Goal: Find specific page/section: Find specific page/section

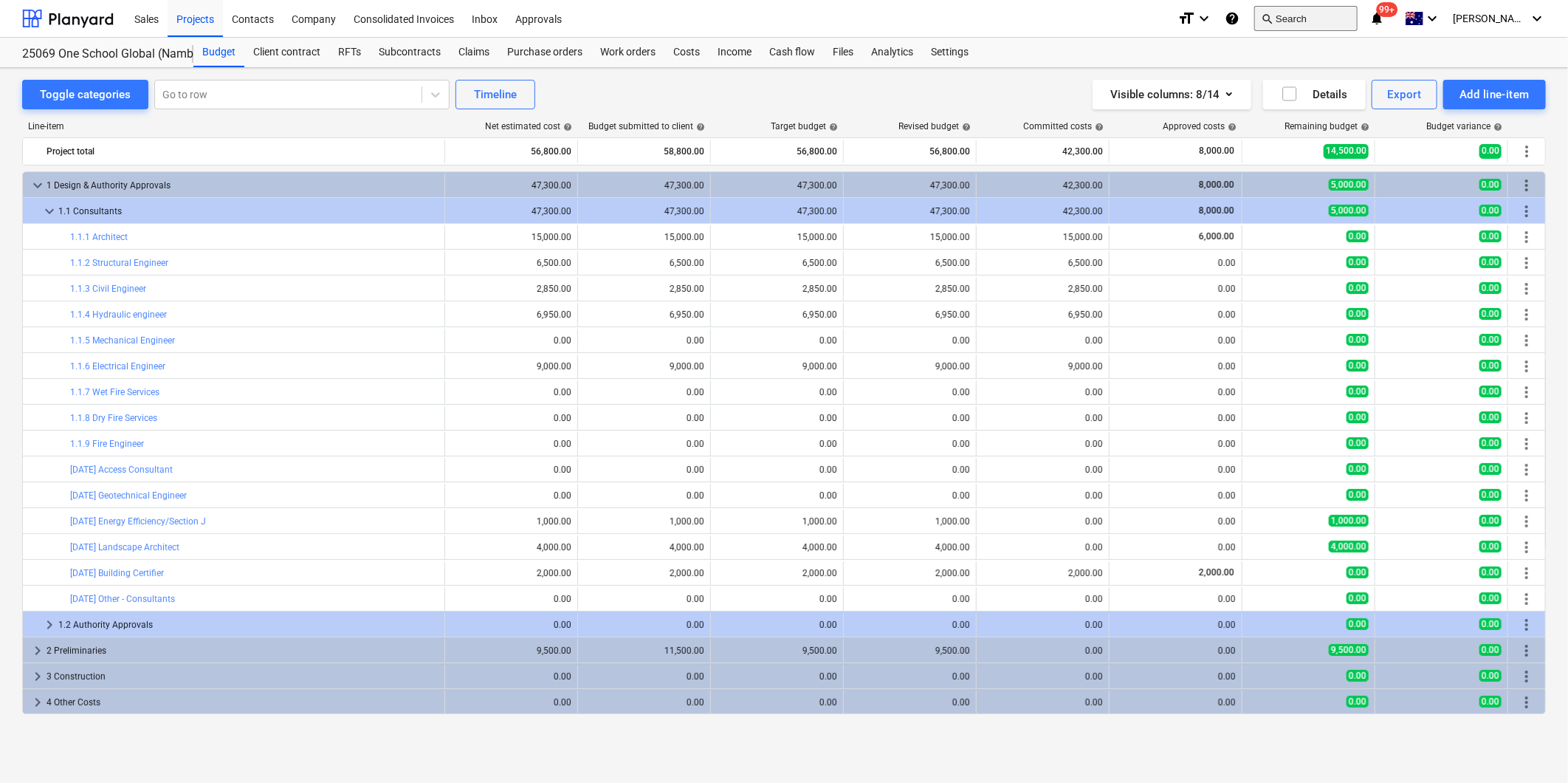
click at [1273, 23] on span "search" at bounding box center [1267, 18] width 12 height 12
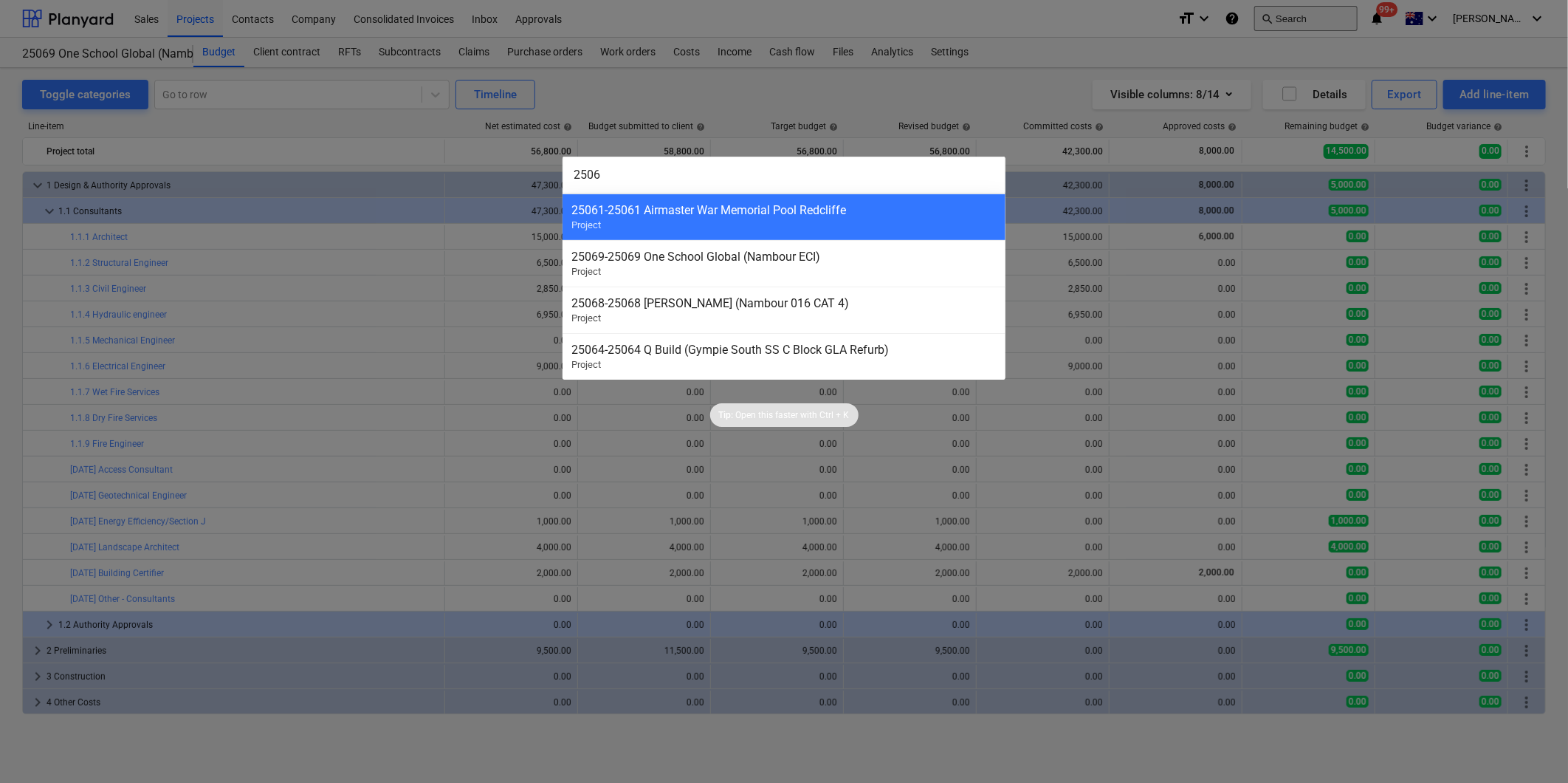
type input "25067"
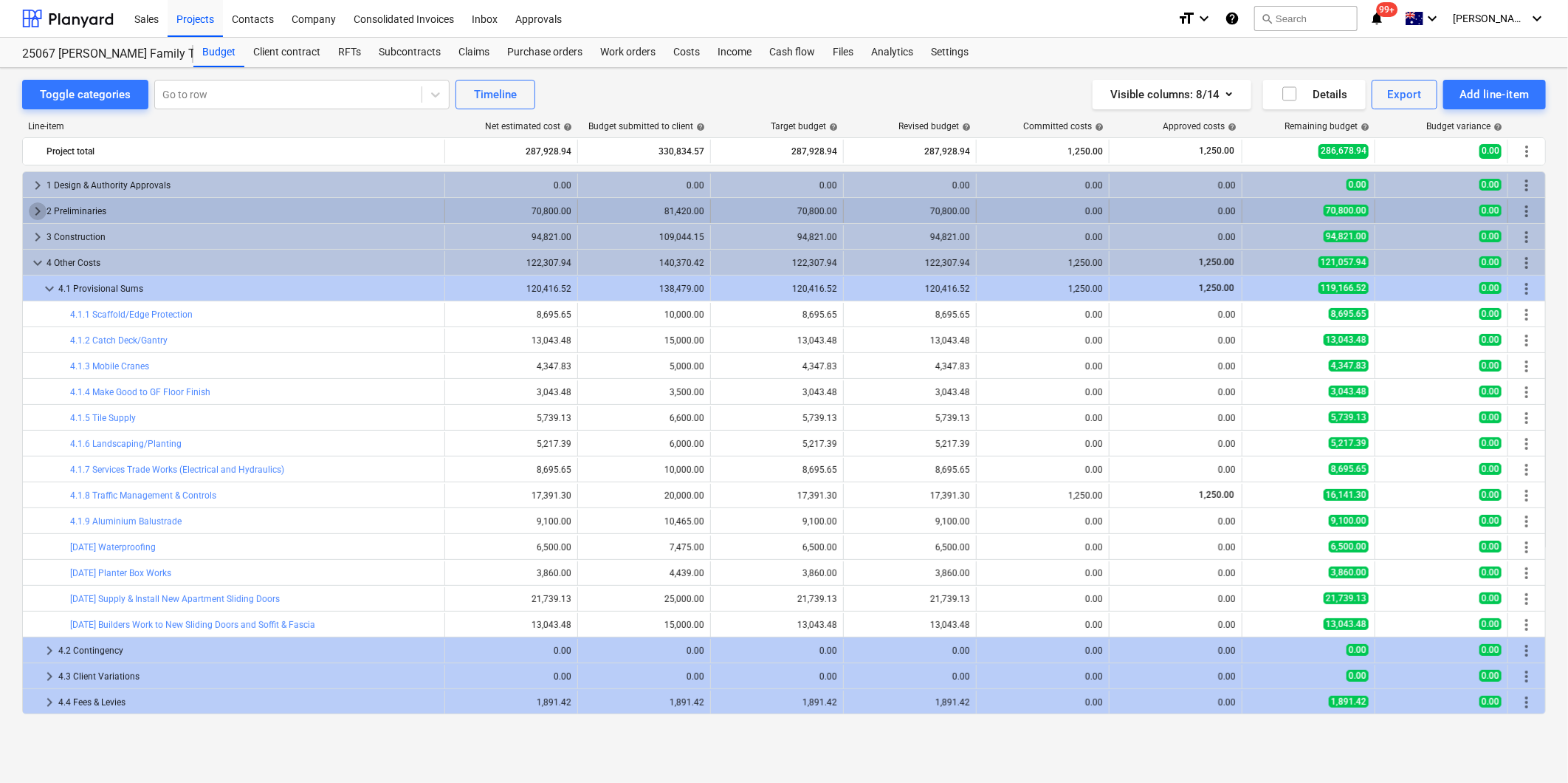
click at [34, 208] on span "keyboard_arrow_right" at bounding box center [37, 211] width 18 height 18
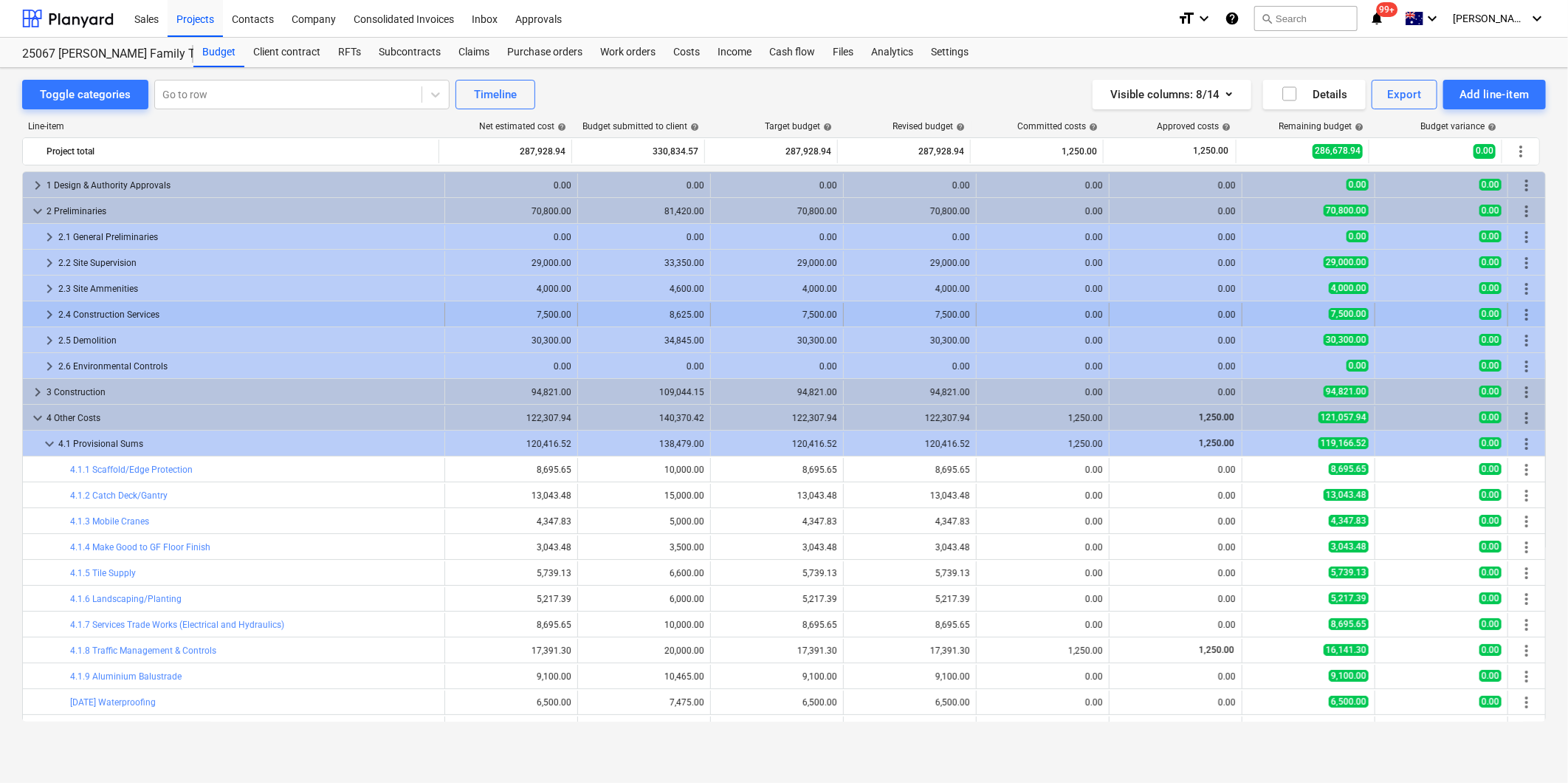
click at [46, 311] on span "keyboard_arrow_right" at bounding box center [49, 314] width 18 height 18
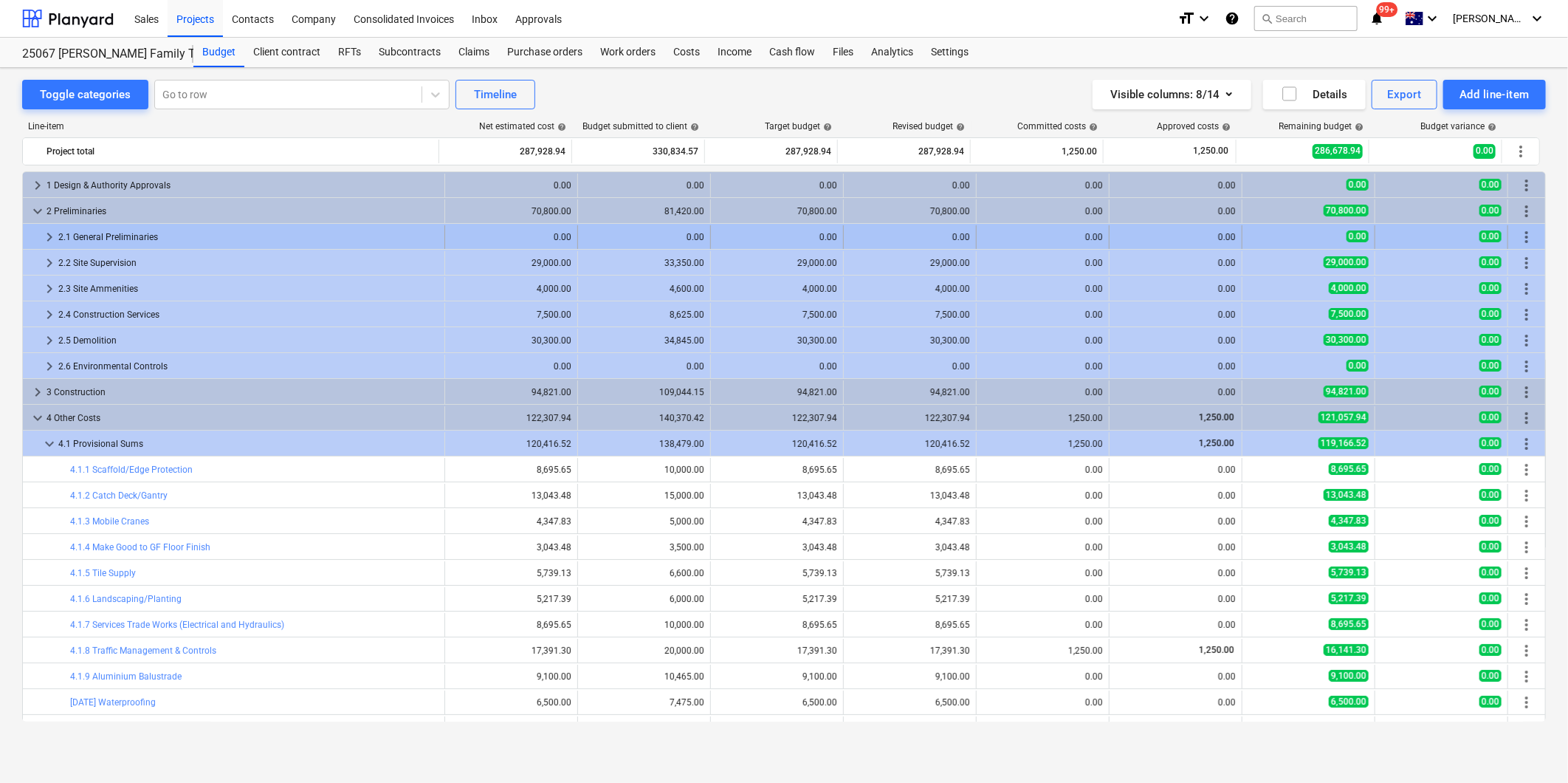
click at [49, 237] on span "keyboard_arrow_right" at bounding box center [49, 237] width 18 height 18
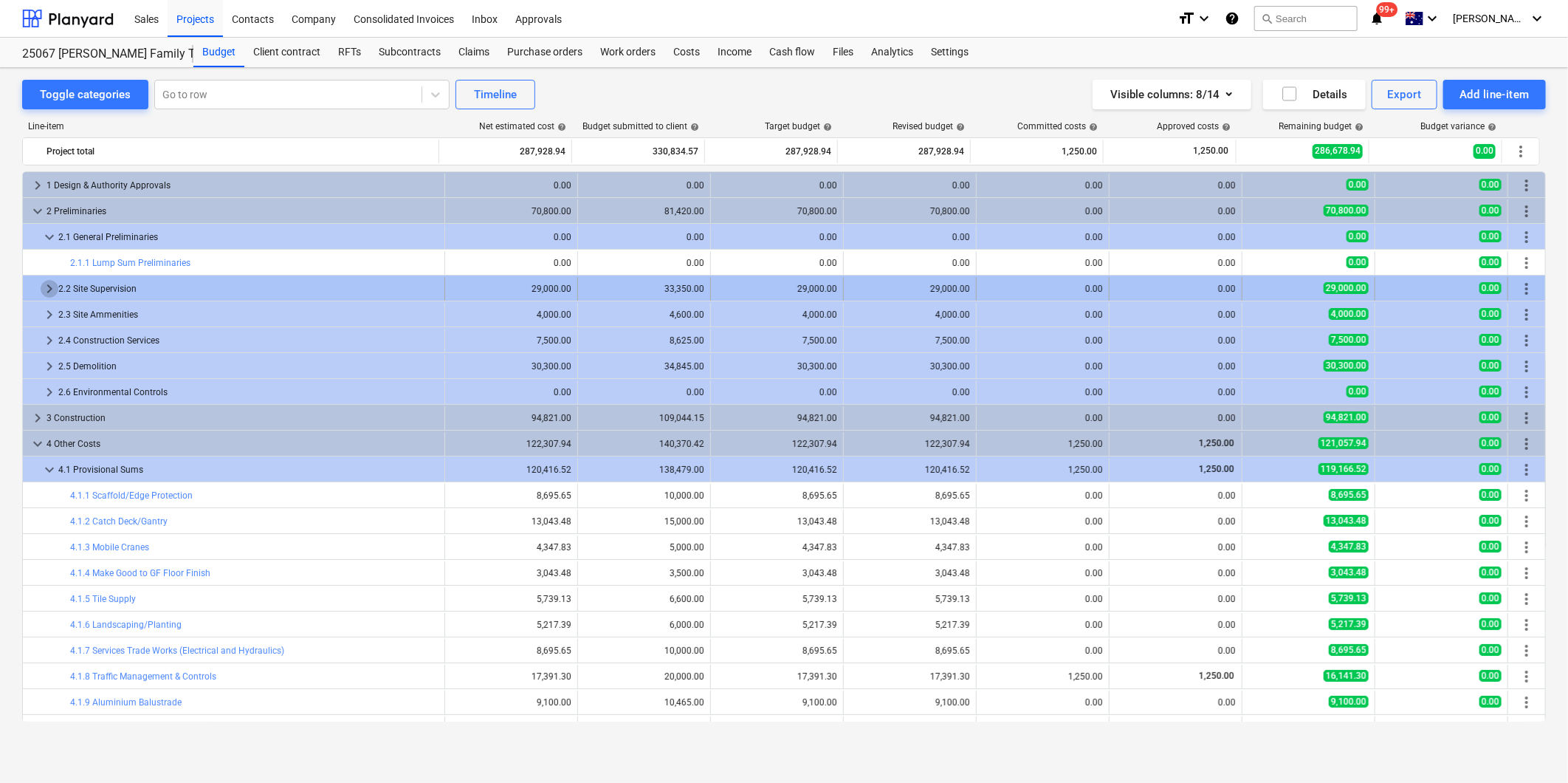
click at [46, 292] on span "keyboard_arrow_right" at bounding box center [49, 289] width 18 height 18
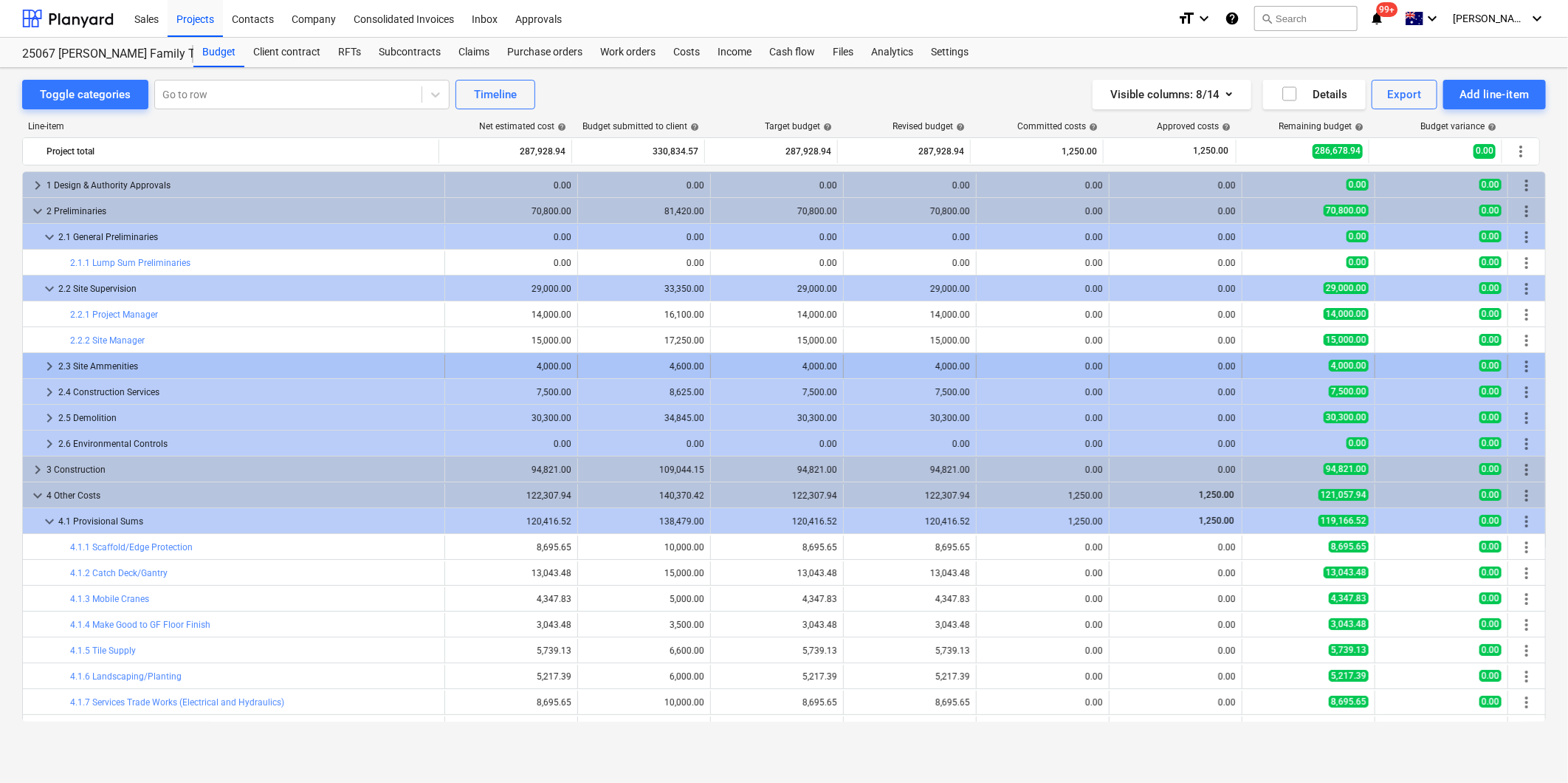
click at [47, 366] on span "keyboard_arrow_right" at bounding box center [49, 366] width 18 height 18
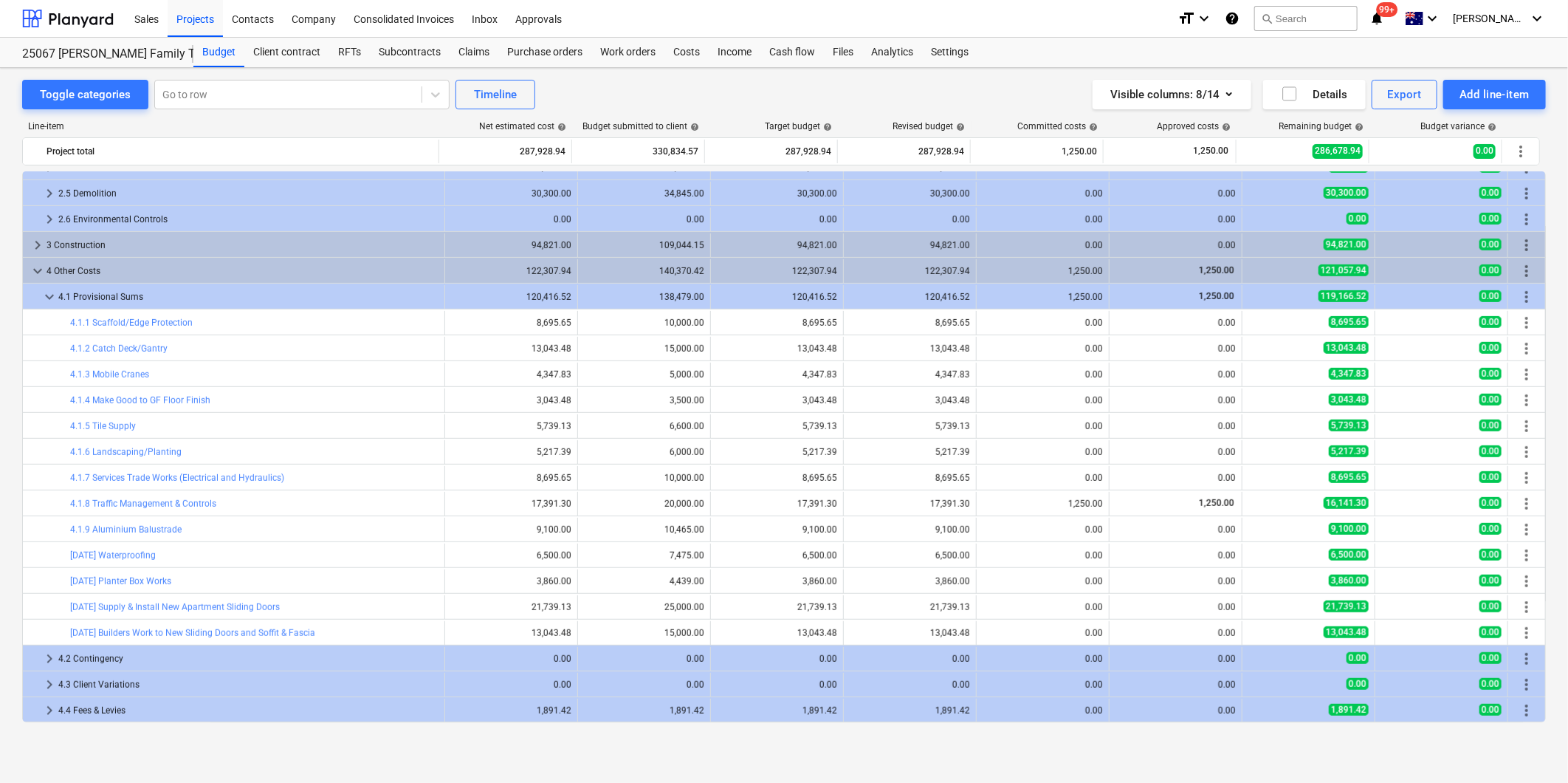
scroll to position [508, 0]
